Goal: Navigation & Orientation: Go to known website

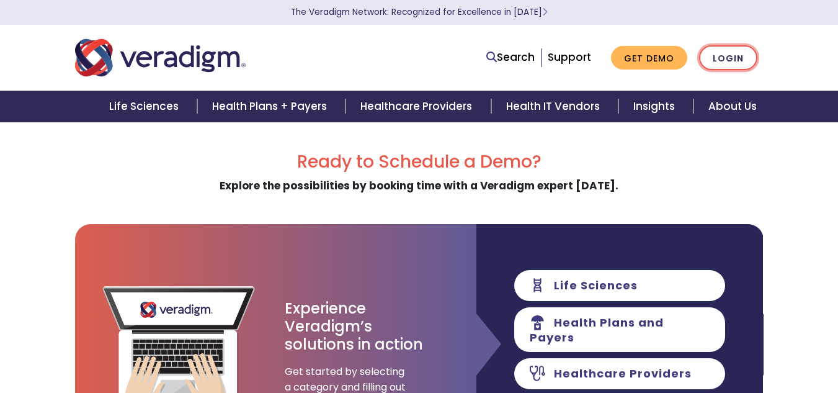
click at [718, 59] on link "Login" at bounding box center [728, 57] width 58 height 25
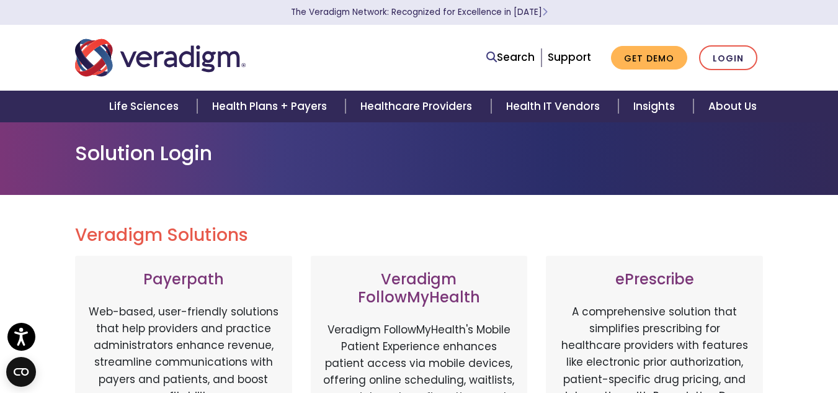
click at [764, 52] on div "Search Support Get Demo Login" at bounding box center [566, 57] width 413 height 25
click at [732, 61] on link "Login" at bounding box center [728, 57] width 58 height 25
